Goal: Use online tool/utility: Use online tool/utility

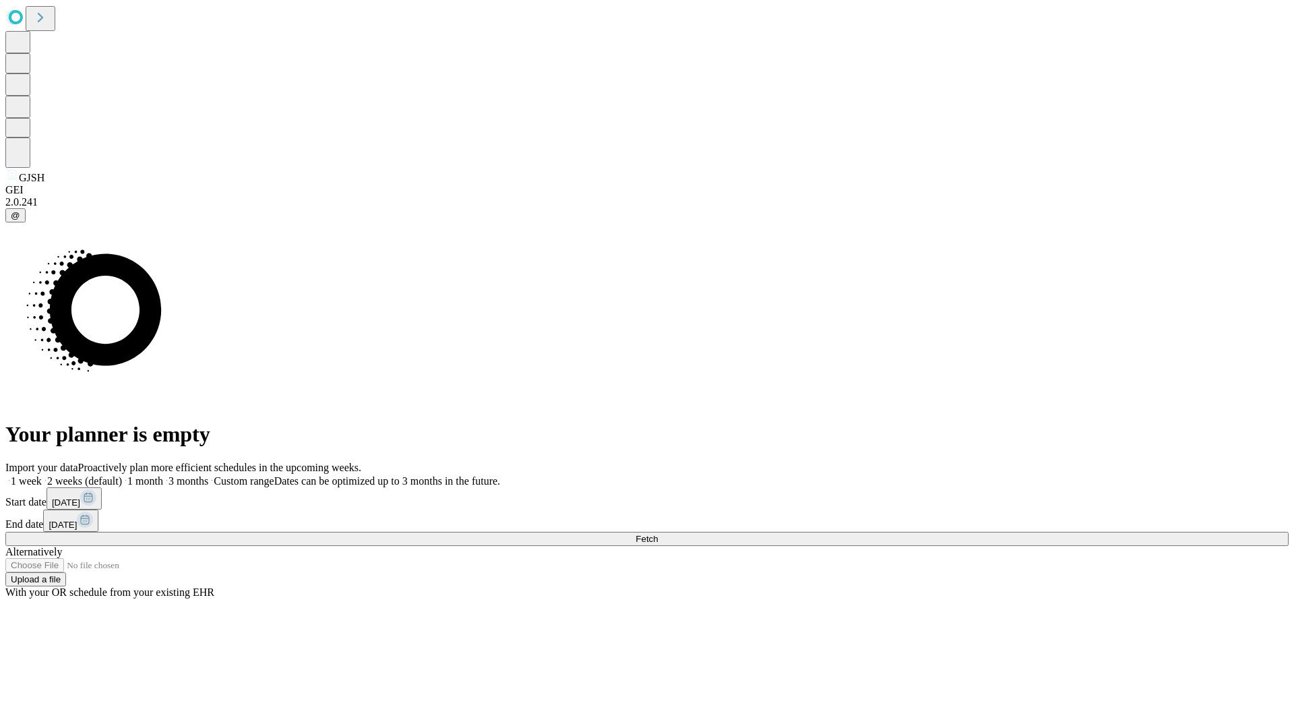
click at [658, 534] on span "Fetch" at bounding box center [646, 539] width 22 height 10
